Goal: Task Accomplishment & Management: Manage account settings

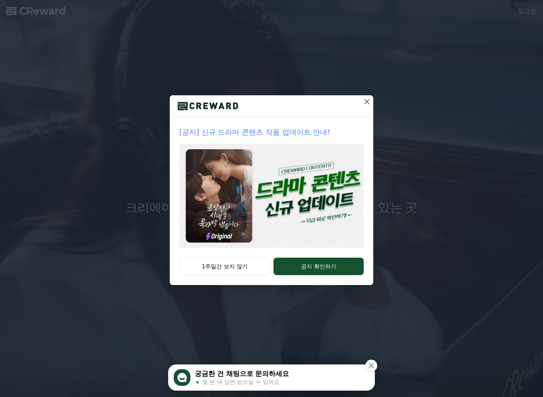
click at [325, 266] on button "공지 확인하기" at bounding box center [318, 266] width 90 height 17
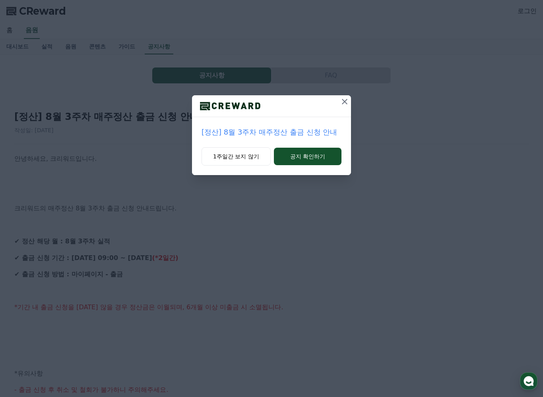
click at [304, 158] on button "공지 확인하기" at bounding box center [308, 156] width 68 height 17
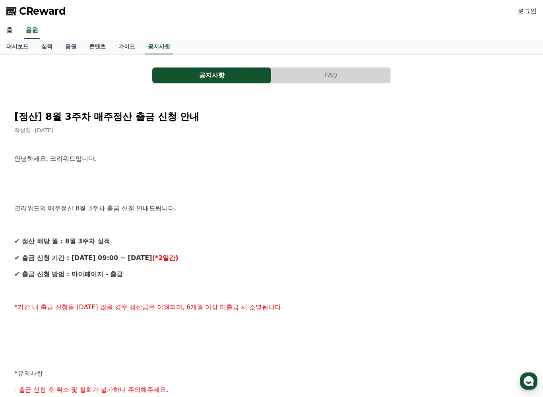
click at [14, 47] on link "대시보드" at bounding box center [17, 46] width 35 height 15
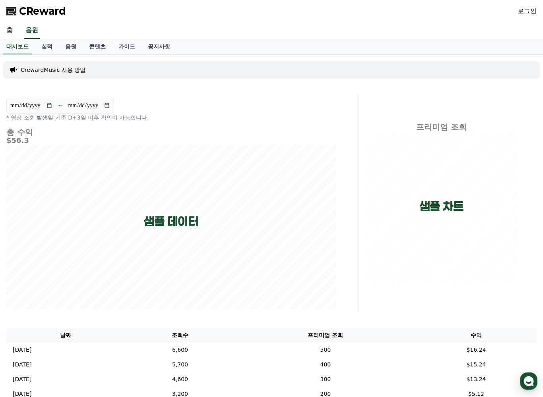
click at [46, 50] on link "실적" at bounding box center [47, 46] width 24 height 15
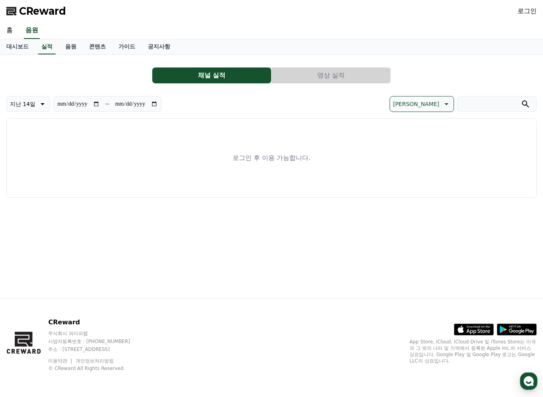
click at [10, 31] on link "홈" at bounding box center [9, 30] width 19 height 17
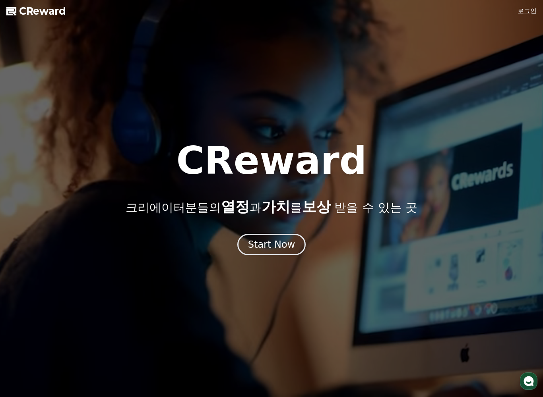
click at [282, 246] on div "Start Now" at bounding box center [271, 244] width 47 height 13
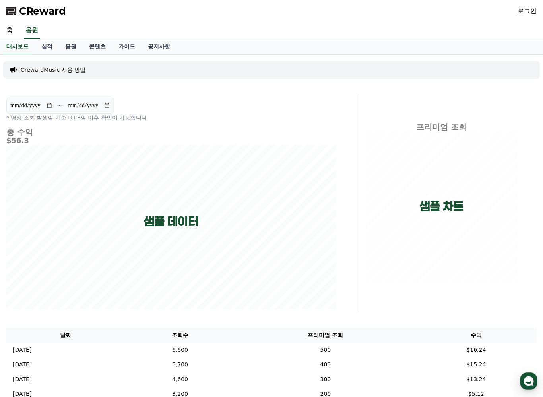
click at [529, 13] on link "로그인" at bounding box center [526, 11] width 19 height 10
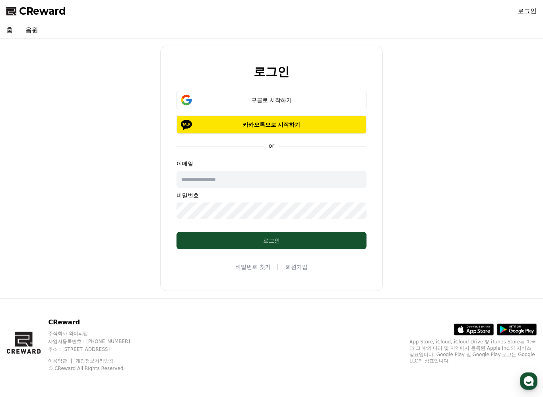
click at [318, 102] on div "구글로 시작하기" at bounding box center [271, 100] width 167 height 8
